Goal: Task Accomplishment & Management: Manage account settings

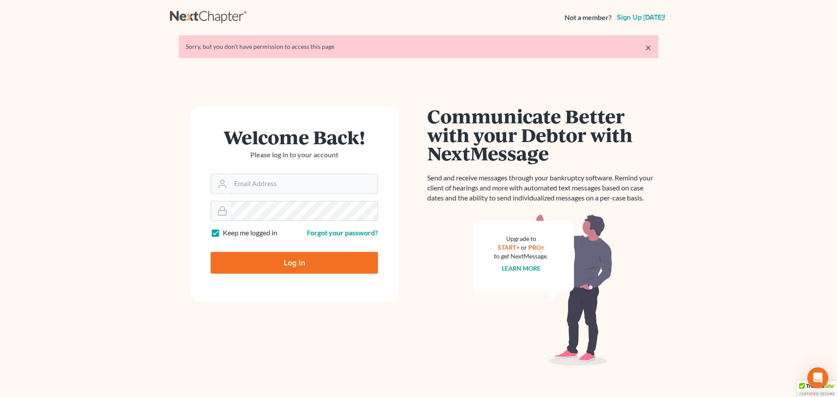
type input "echilders@rlkglaw.com"
click at [265, 256] on input "Log In" at bounding box center [294, 263] width 167 height 22
type input "Thinking..."
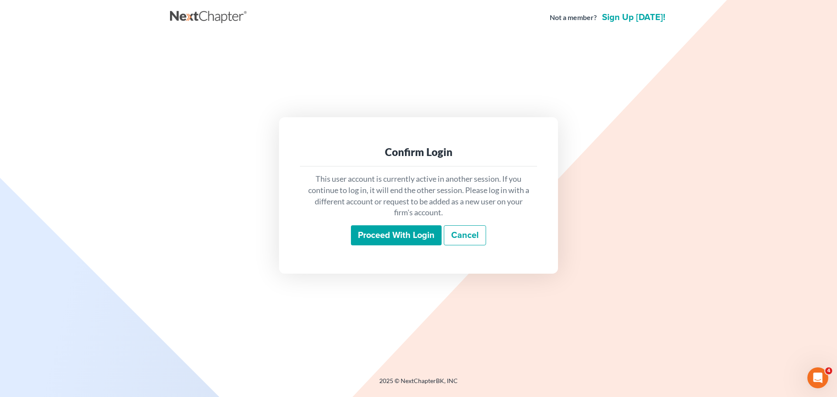
click at [358, 236] on input "Proceed with login" at bounding box center [396, 235] width 91 height 20
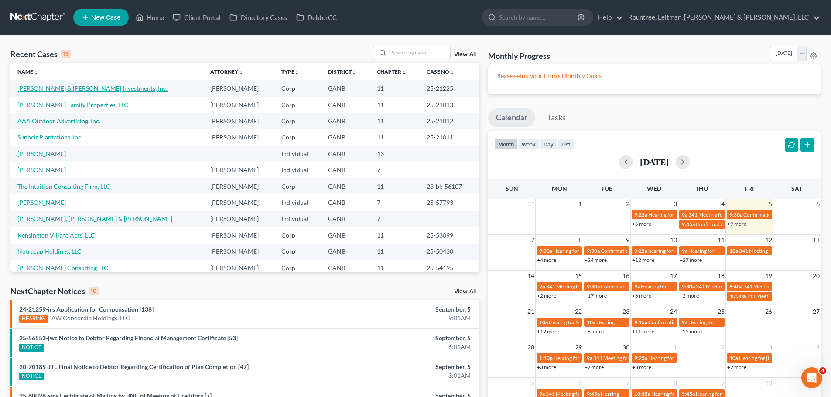
click at [67, 90] on link "Hart & Hart Investments, Inc." at bounding box center [92, 88] width 150 height 7
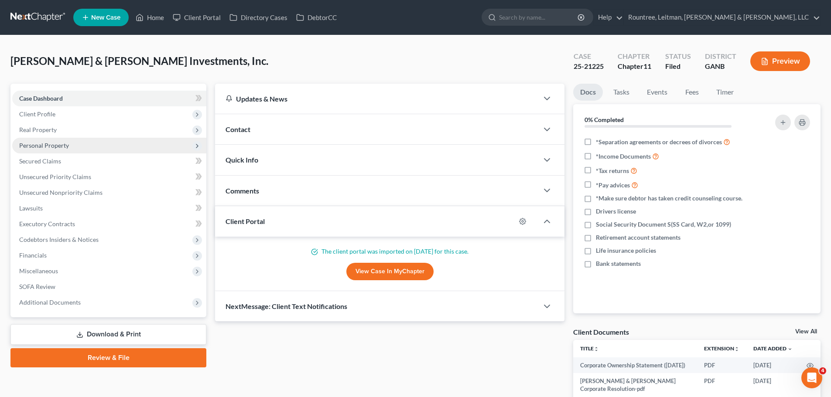
click at [65, 150] on span "Personal Property" at bounding box center [109, 146] width 194 height 16
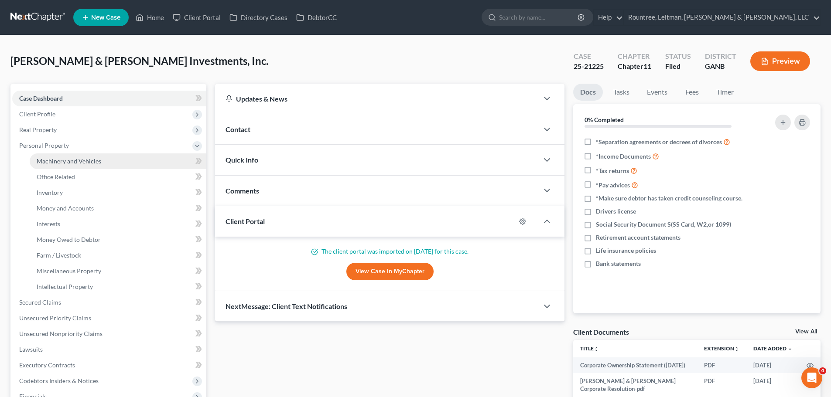
click at [65, 164] on span "Machinery and Vehicles" at bounding box center [69, 160] width 65 height 7
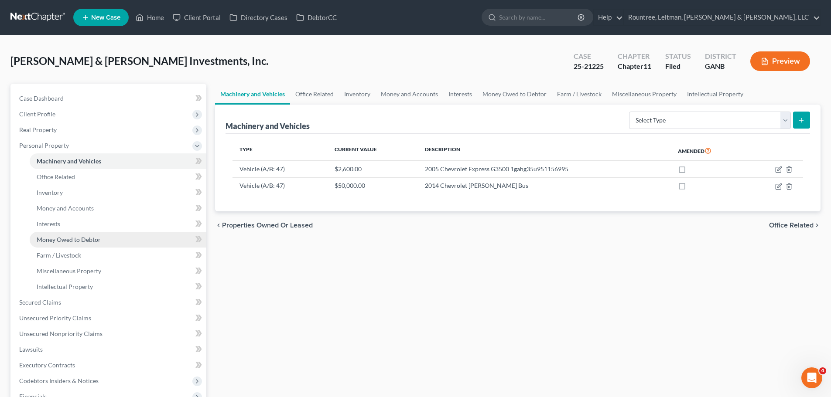
click at [78, 234] on link "Money Owed to Debtor" at bounding box center [118, 240] width 177 height 16
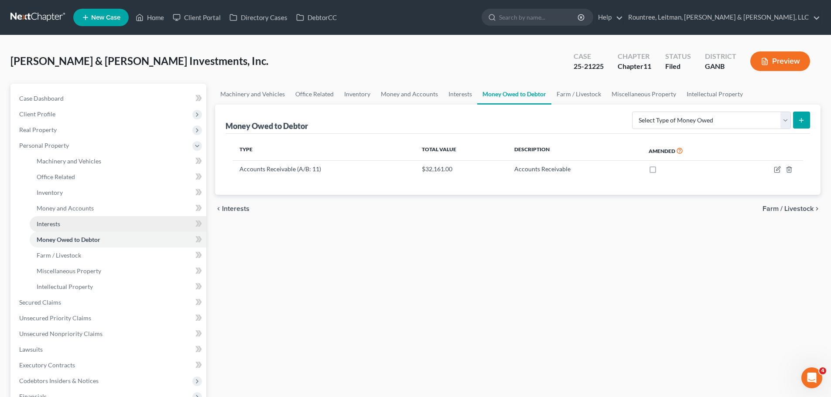
click at [56, 222] on span "Interests" at bounding box center [49, 223] width 24 height 7
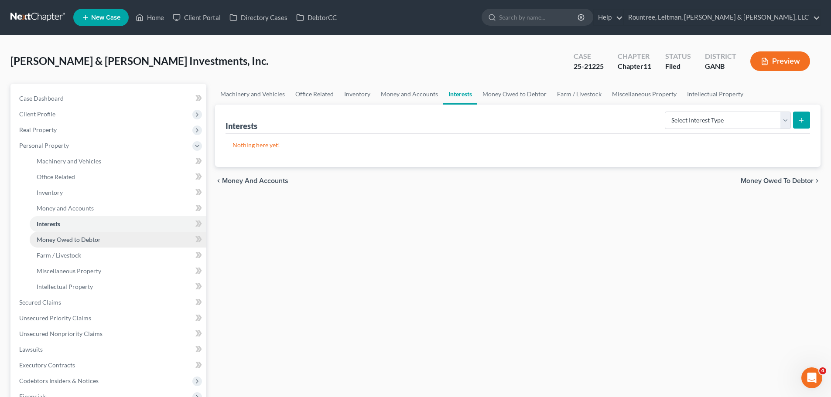
click at [77, 238] on span "Money Owed to Debtor" at bounding box center [69, 239] width 64 height 7
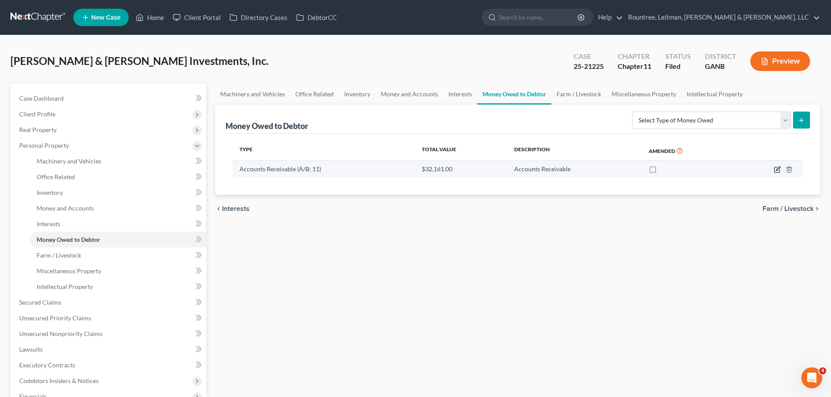
click at [775, 171] on icon "button" at bounding box center [776, 169] width 7 height 7
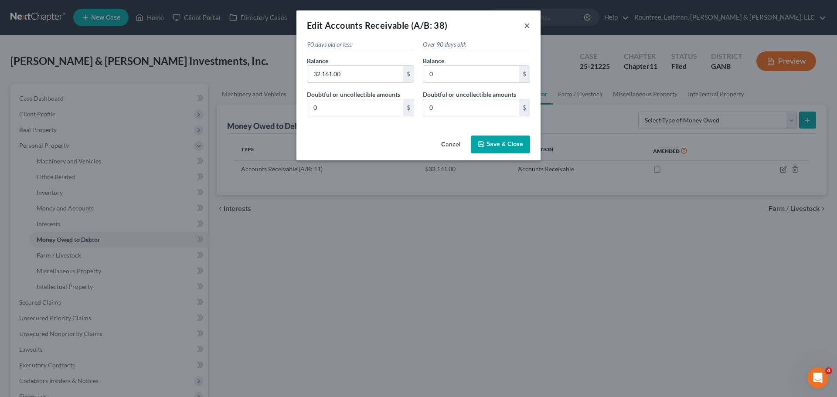
click at [526, 28] on button "×" at bounding box center [527, 25] width 6 height 10
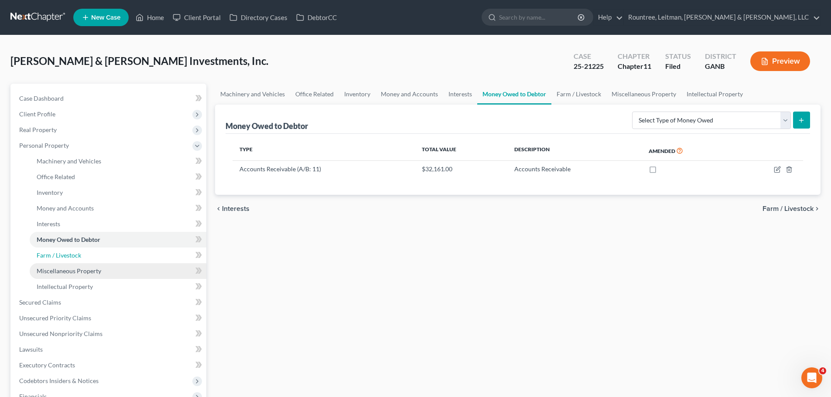
click at [51, 261] on link "Farm / Livestock" at bounding box center [118, 256] width 177 height 16
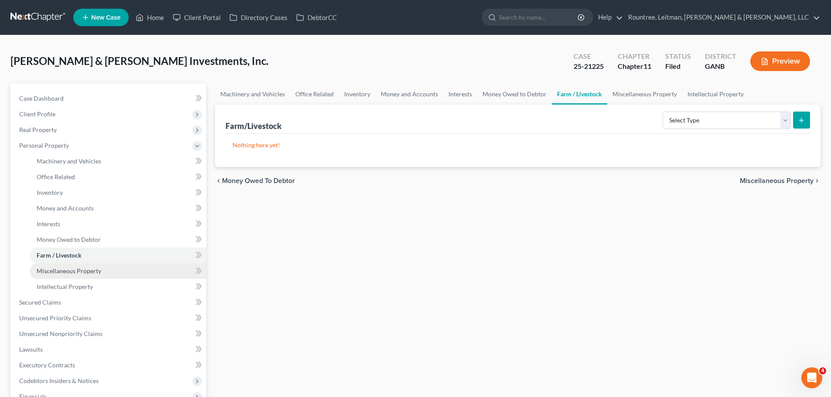
click at [54, 272] on span "Miscellaneous Property" at bounding box center [69, 270] width 65 height 7
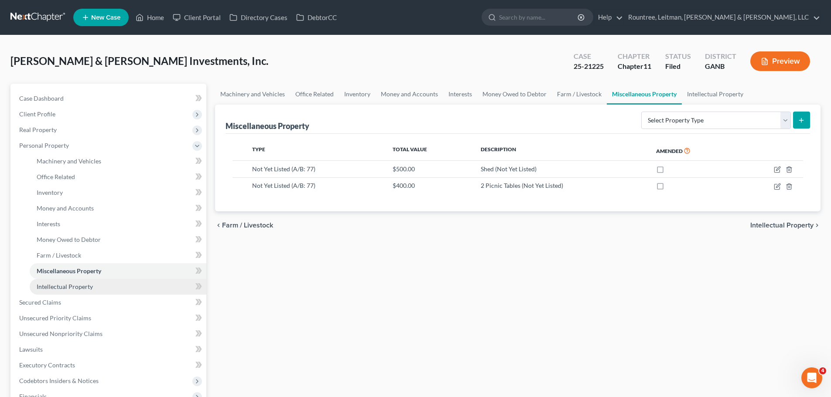
click at [54, 291] on link "Intellectual Property" at bounding box center [118, 287] width 177 height 16
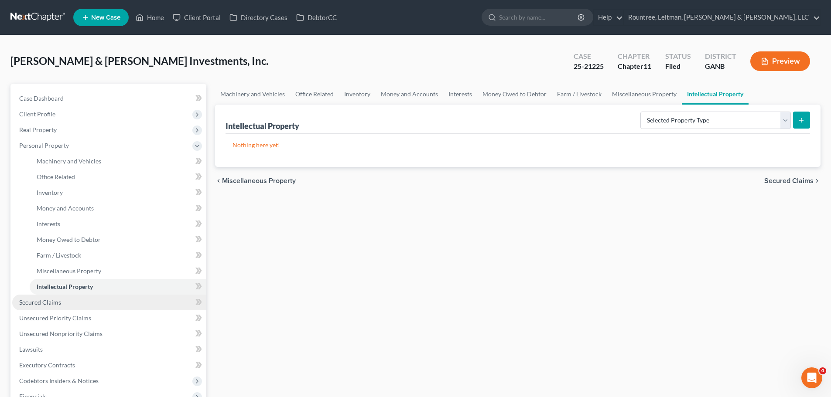
click at [43, 304] on span "Secured Claims" at bounding box center [40, 302] width 42 height 7
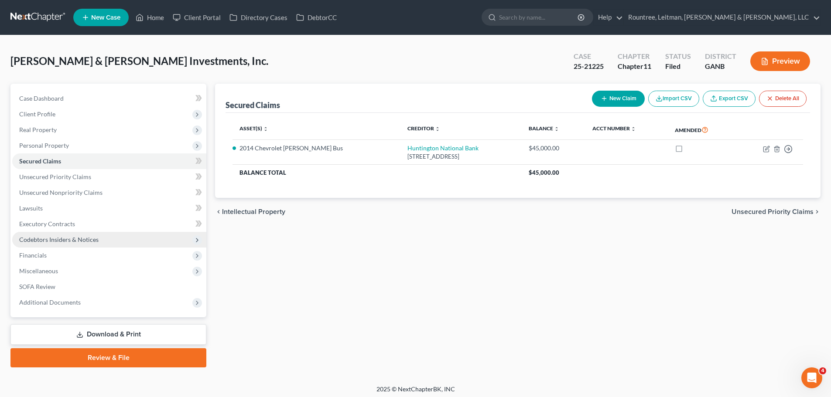
click at [53, 241] on span "Codebtors Insiders & Notices" at bounding box center [58, 239] width 79 height 7
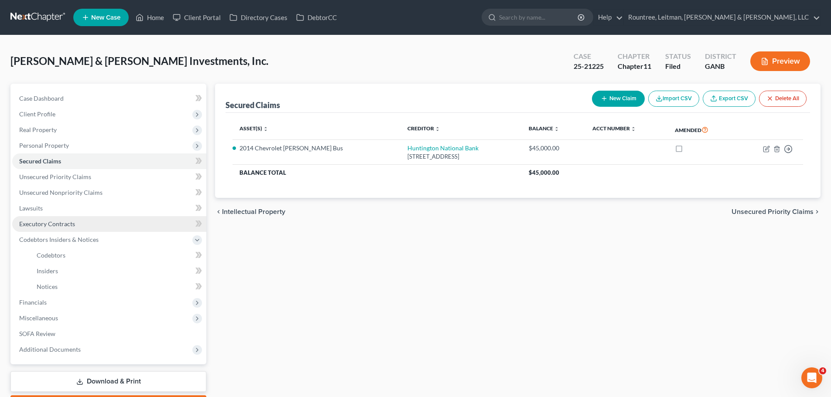
click at [47, 224] on span "Executory Contracts" at bounding box center [47, 223] width 56 height 7
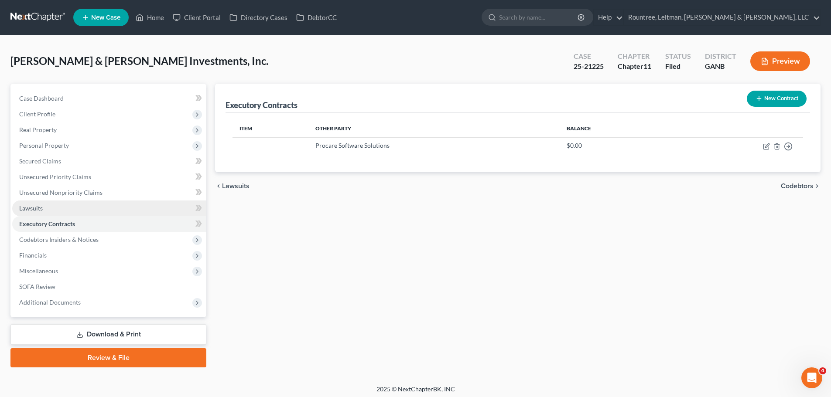
click at [45, 205] on link "Lawsuits" at bounding box center [109, 209] width 194 height 16
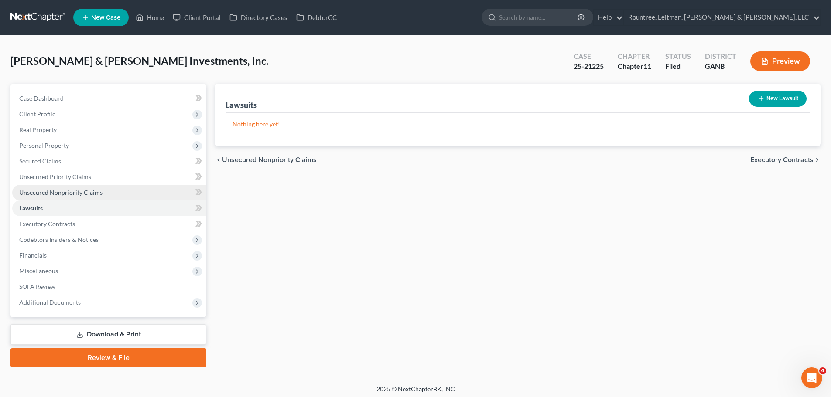
click at [46, 197] on link "Unsecured Nonpriority Claims" at bounding box center [109, 193] width 194 height 16
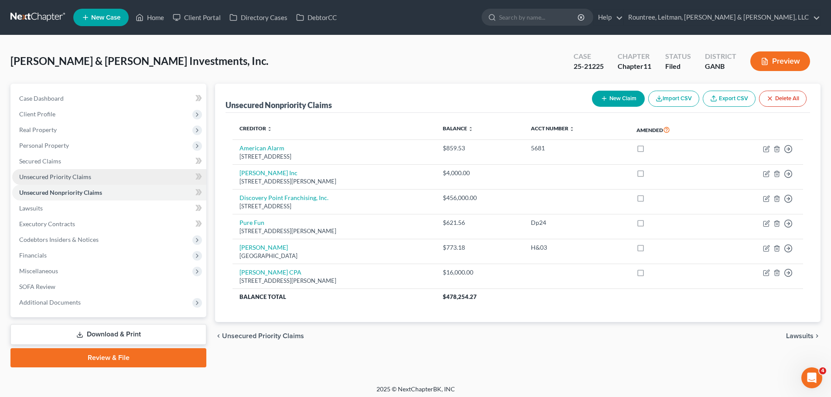
click at [48, 177] on span "Unsecured Priority Claims" at bounding box center [55, 176] width 72 height 7
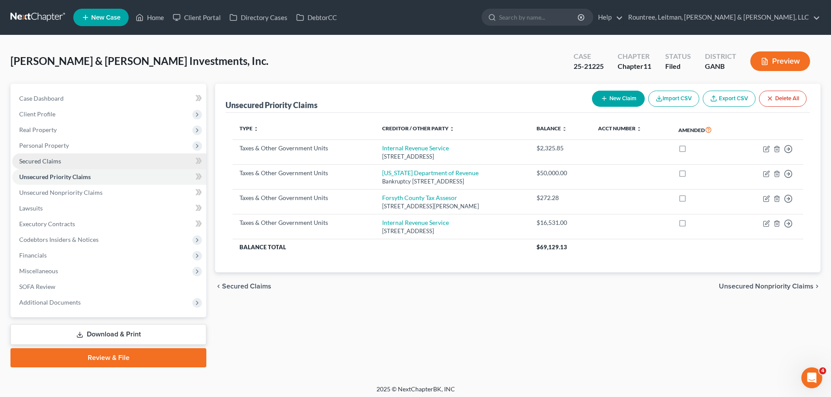
click at [47, 162] on span "Secured Claims" at bounding box center [40, 160] width 42 height 7
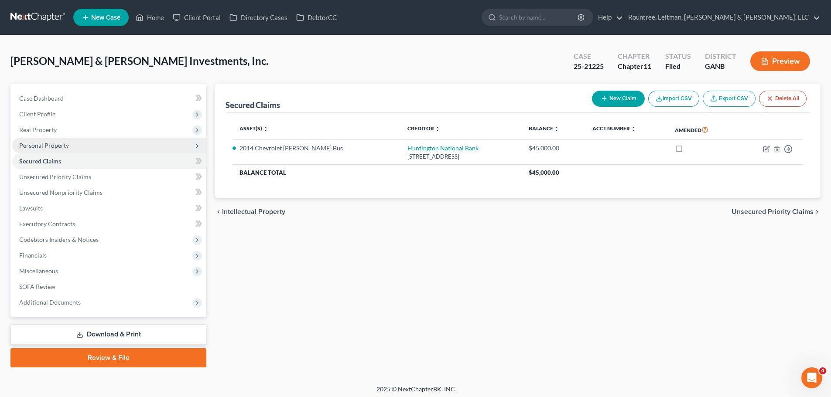
click at [52, 145] on span "Personal Property" at bounding box center [44, 145] width 50 height 7
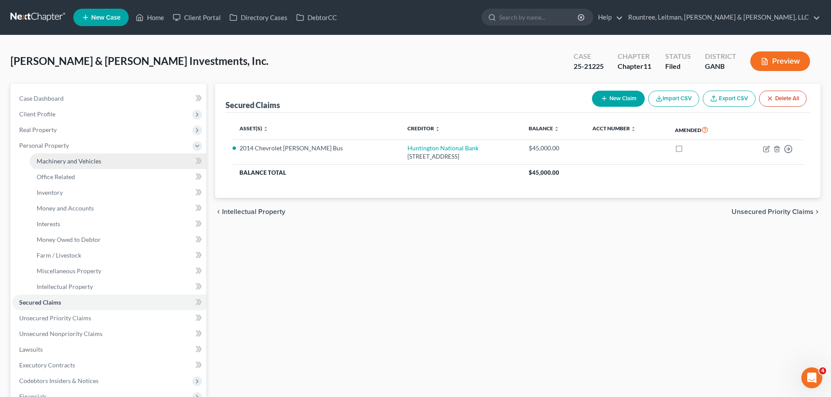
click at [58, 159] on span "Machinery and Vehicles" at bounding box center [69, 160] width 65 height 7
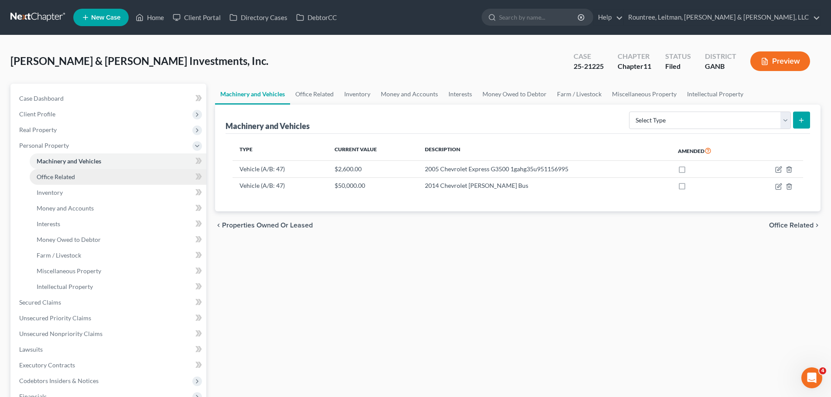
click at [56, 177] on span "Office Related" at bounding box center [56, 176] width 38 height 7
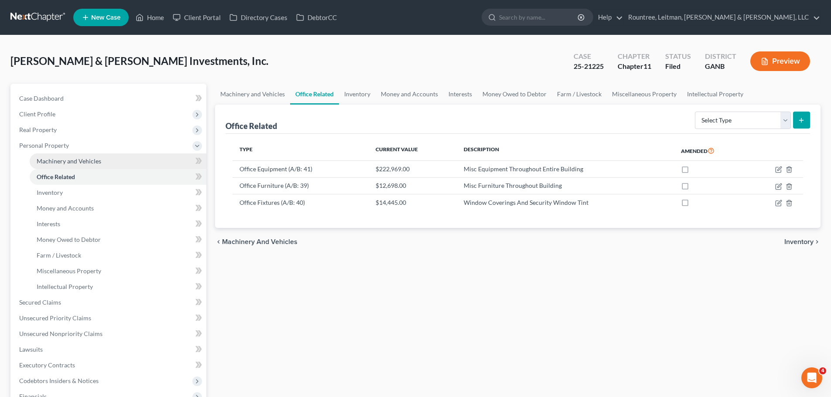
click at [51, 166] on link "Machinery and Vehicles" at bounding box center [118, 161] width 177 height 16
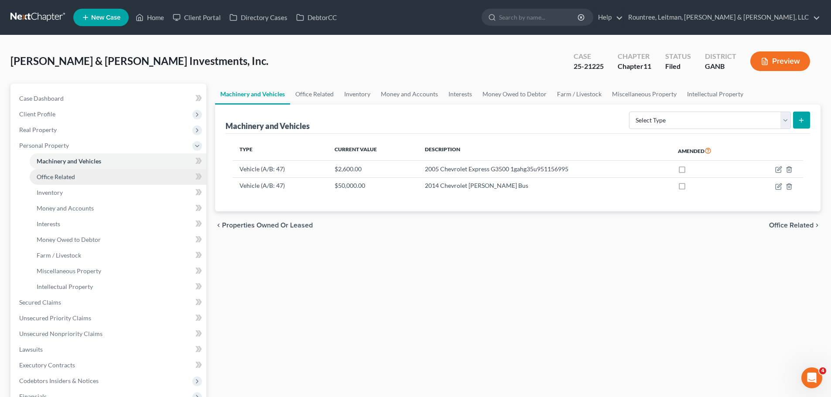
click at [54, 178] on span "Office Related" at bounding box center [56, 176] width 38 height 7
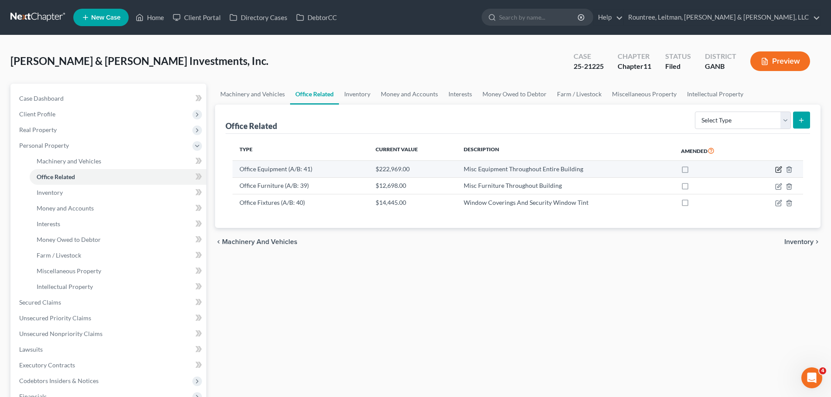
click at [778, 171] on icon "button" at bounding box center [779, 169] width 4 height 4
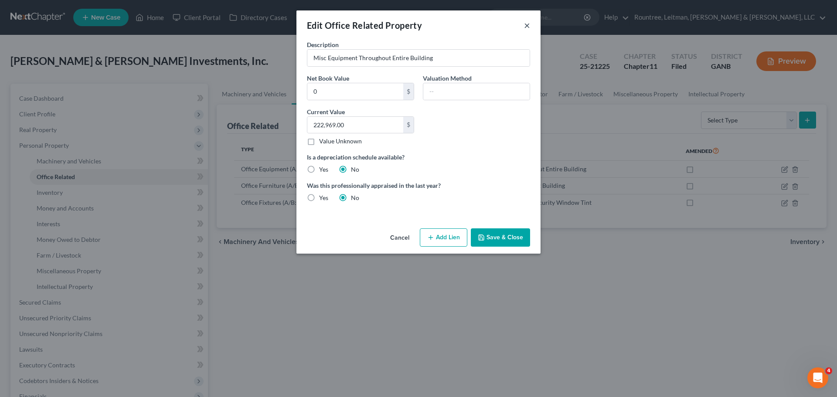
click at [529, 27] on button "×" at bounding box center [527, 25] width 6 height 10
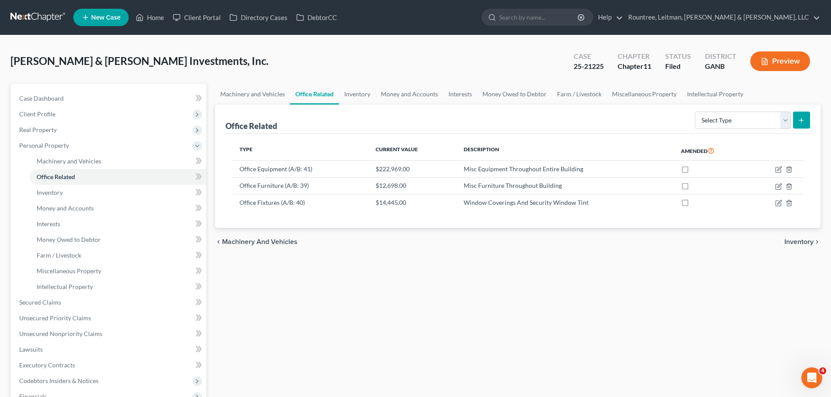
click at [129, 59] on span "Hart & Hart Investments, Inc." at bounding box center [139, 60] width 258 height 13
click at [153, 60] on div "Hart & Hart Investments, Inc. Upgraded Case 25-21225 Chapter Chapter 11 Status …" at bounding box center [415, 65] width 810 height 38
click at [142, 61] on span "Hart & Hart Investments, Inc." at bounding box center [139, 60] width 258 height 13
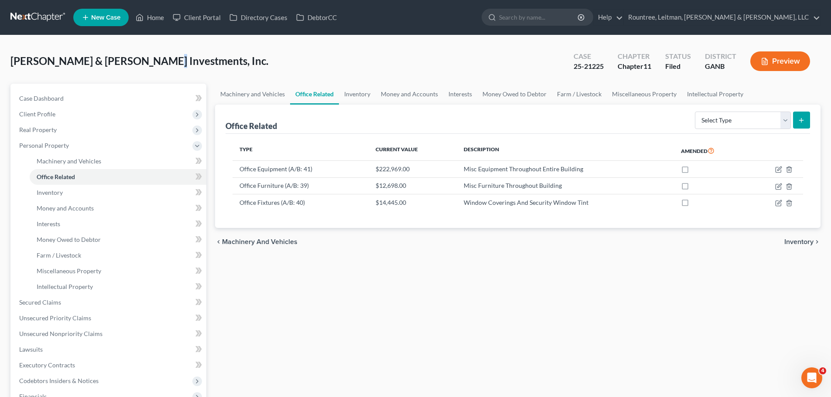
click at [142, 61] on span "Hart & Hart Investments, Inc." at bounding box center [139, 60] width 258 height 13
click at [199, 61] on div "Hart & Hart Investments, Inc. Upgraded Case 25-21225 Chapter Chapter 11 Status …" at bounding box center [415, 65] width 810 height 38
